Goal: Book appointment/travel/reservation

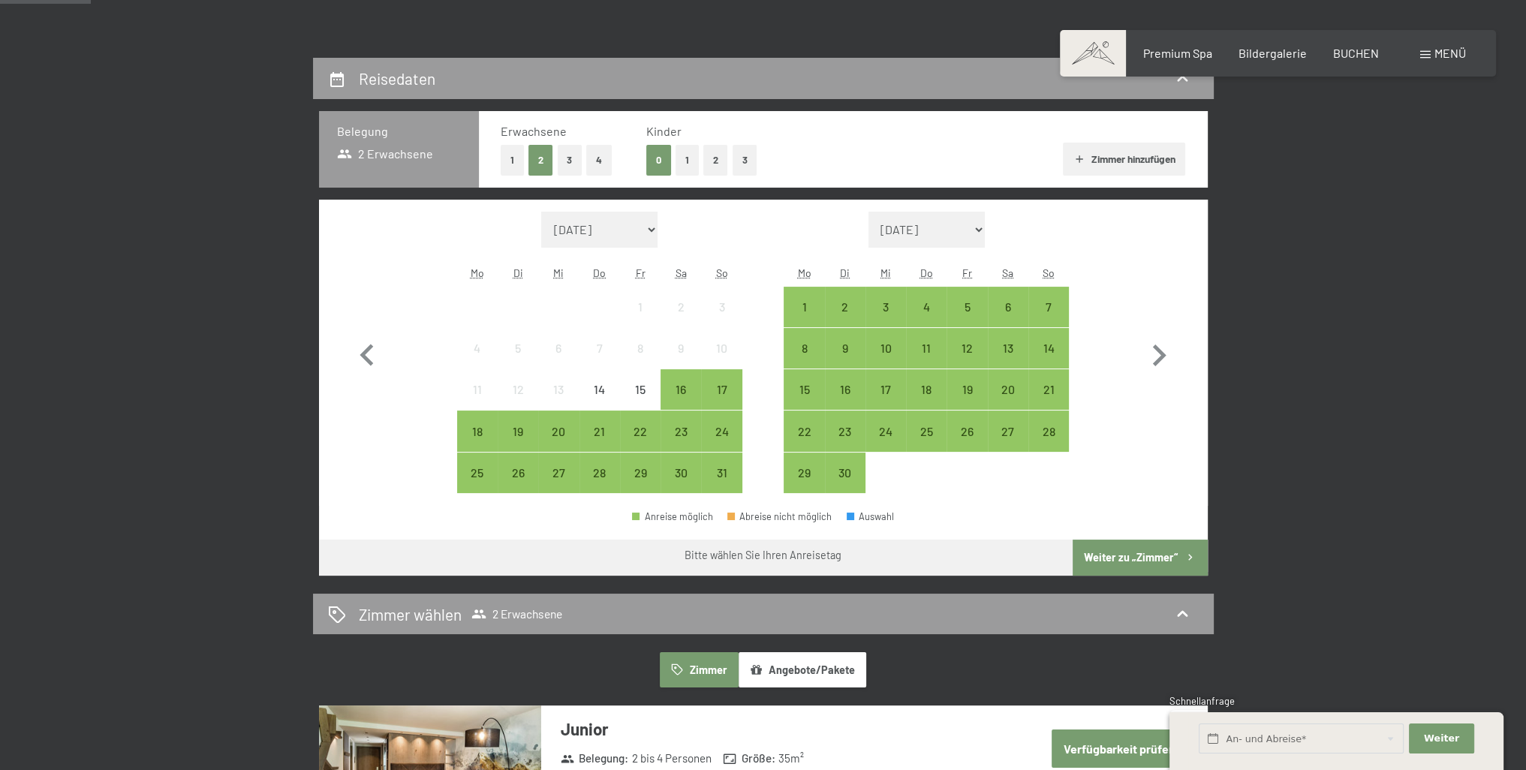
click at [718, 432] on span "Einwilligung Marketing*" at bounding box center [681, 428] width 124 height 15
click at [612, 432] on input "Einwilligung Marketing*" at bounding box center [604, 428] width 15 height 15
click at [726, 427] on span "Einwilligung Marketing*" at bounding box center [681, 428] width 124 height 15
click at [612, 427] on input "Einwilligung Marketing*" at bounding box center [604, 428] width 15 height 15
click at [723, 431] on span "Einwilligung Marketing*" at bounding box center [681, 428] width 124 height 15
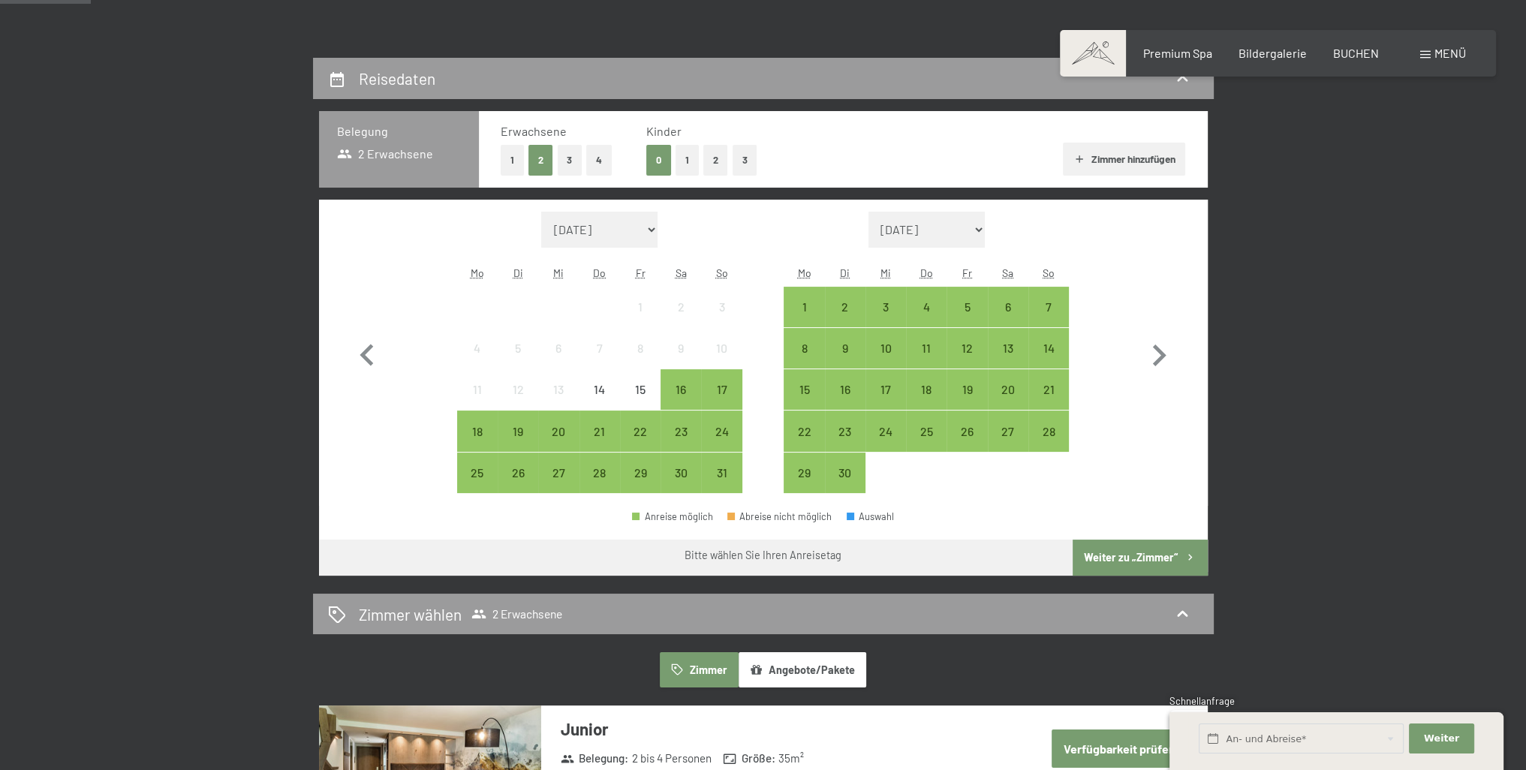
click at [612, 431] on input "Einwilligung Marketing*" at bounding box center [604, 428] width 15 height 15
checkbox input "false"
click at [478, 472] on div "25" at bounding box center [478, 486] width 38 height 38
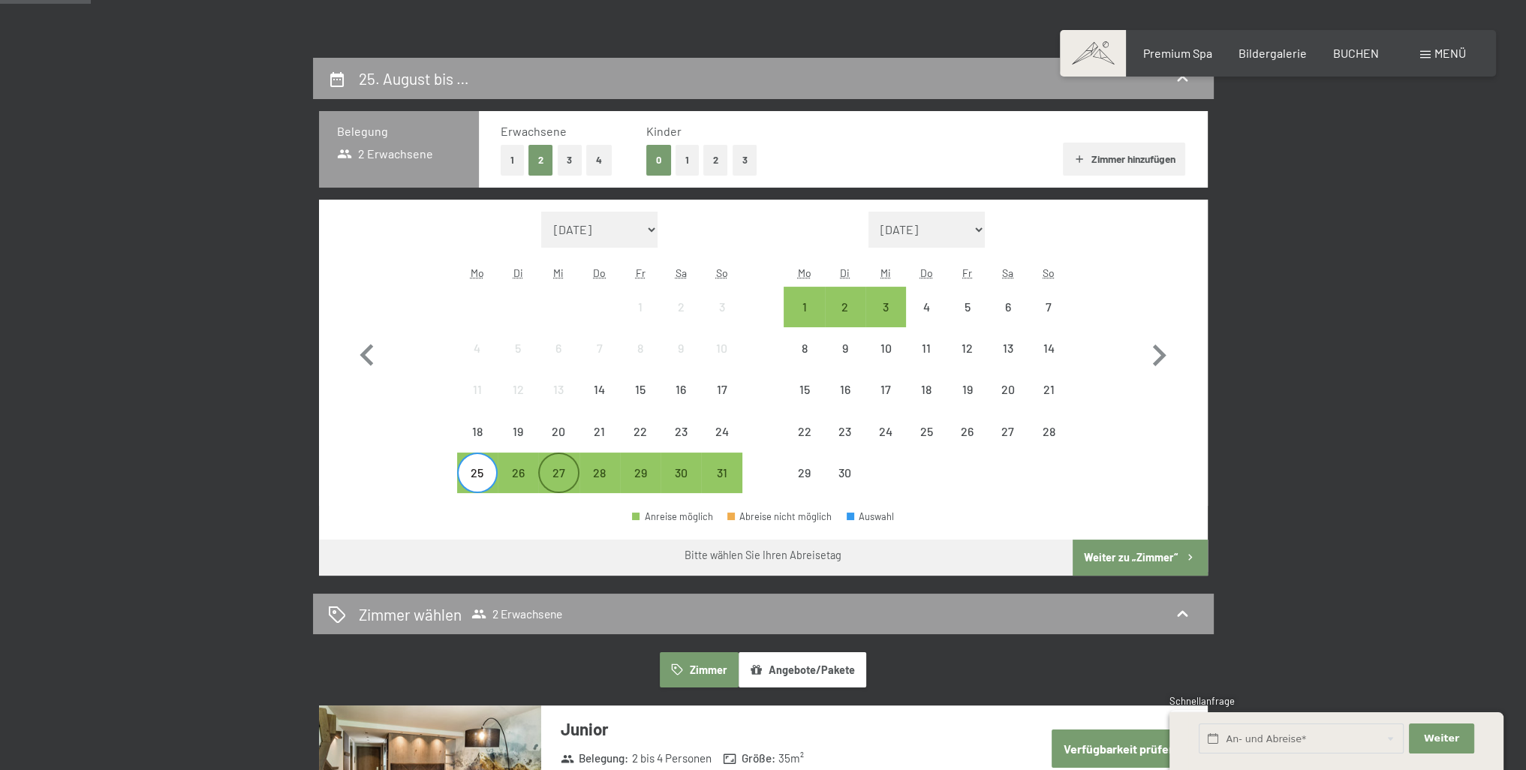
click at [558, 475] on div "27" at bounding box center [559, 486] width 38 height 38
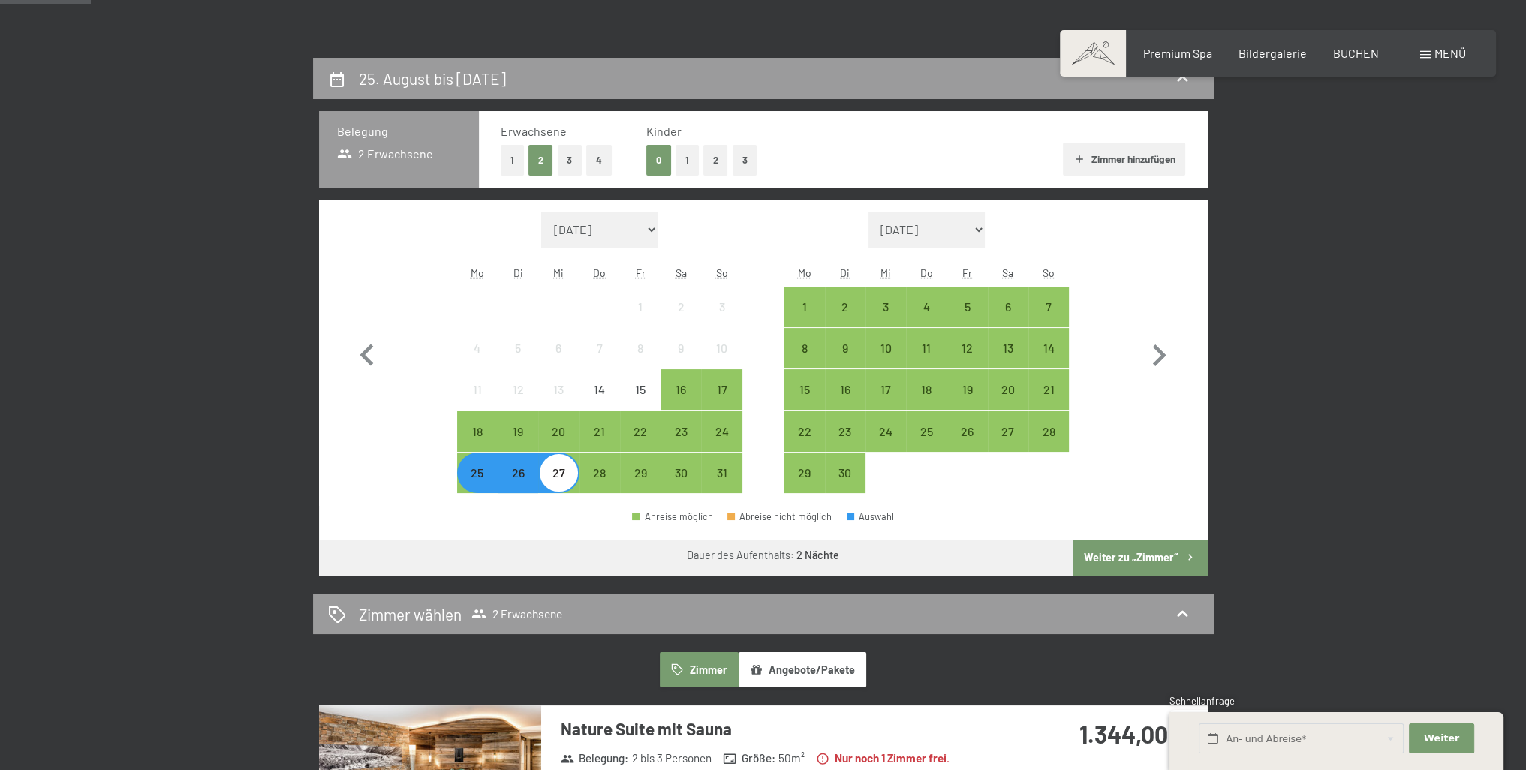
click at [1102, 552] on button "Weiter zu „Zimmer“" at bounding box center [1139, 558] width 134 height 36
